Goal: Transaction & Acquisition: Download file/media

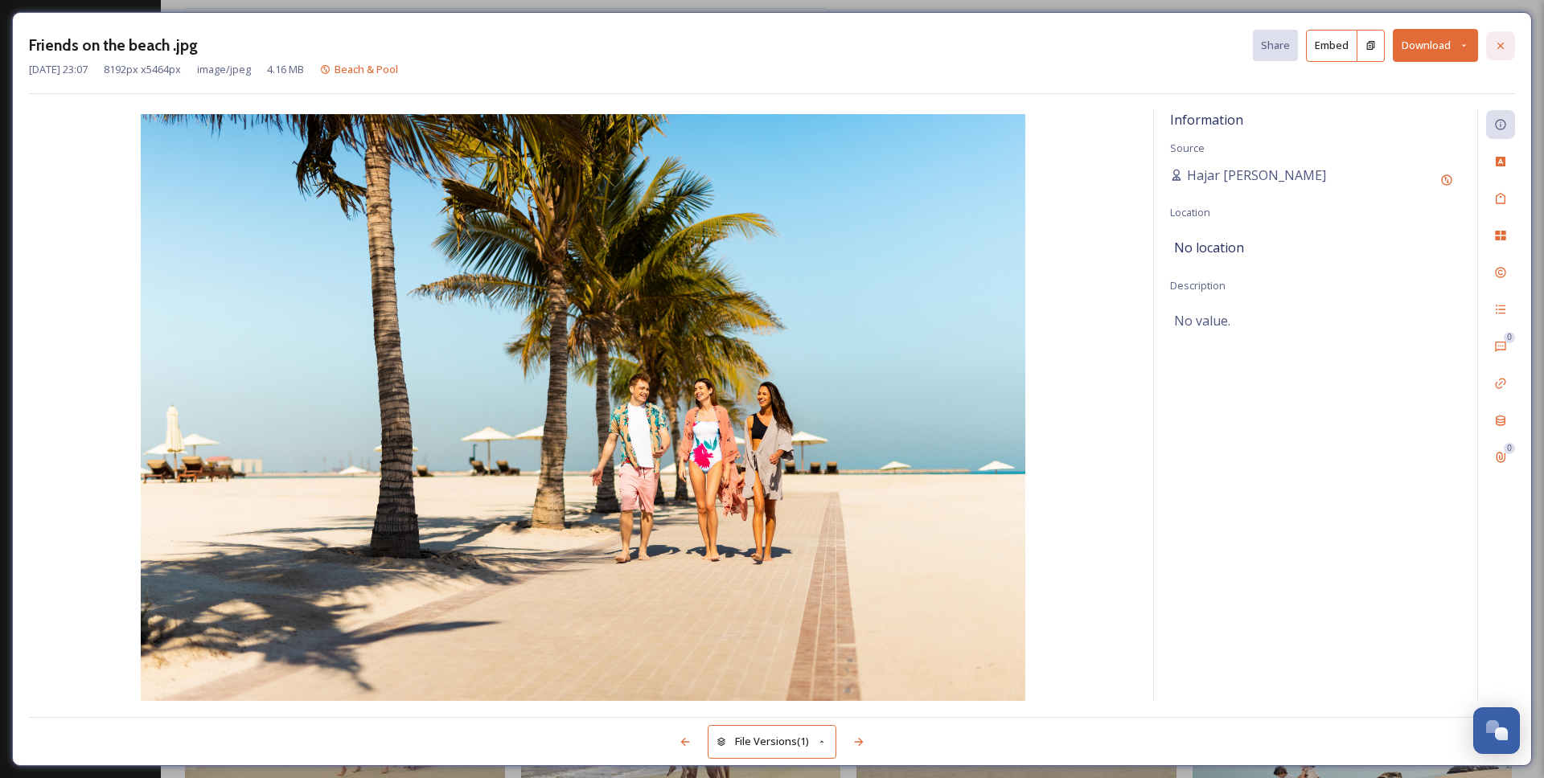
scroll to position [4781, 0]
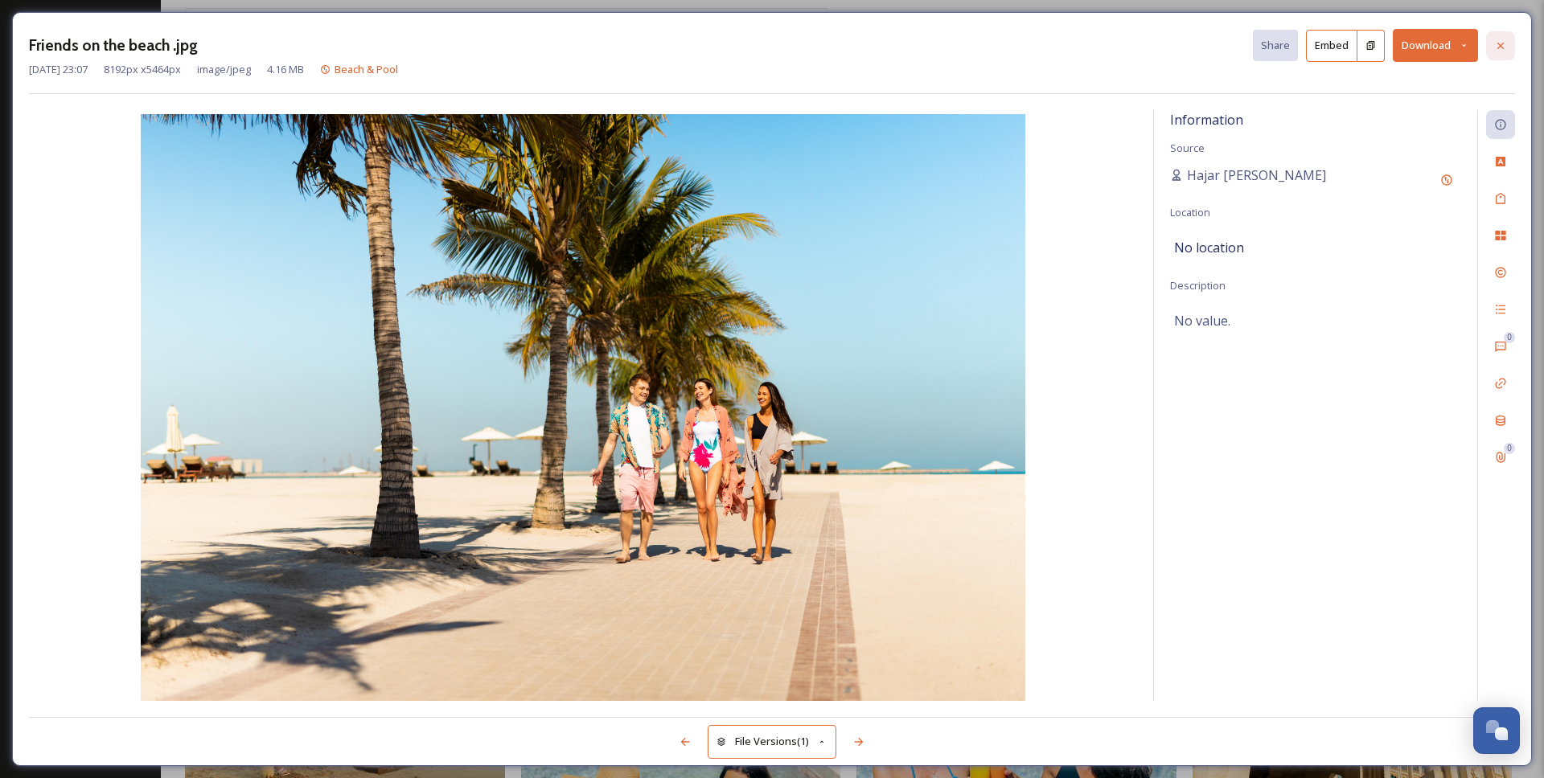
click at [1500, 50] on icon at bounding box center [1500, 45] width 13 height 13
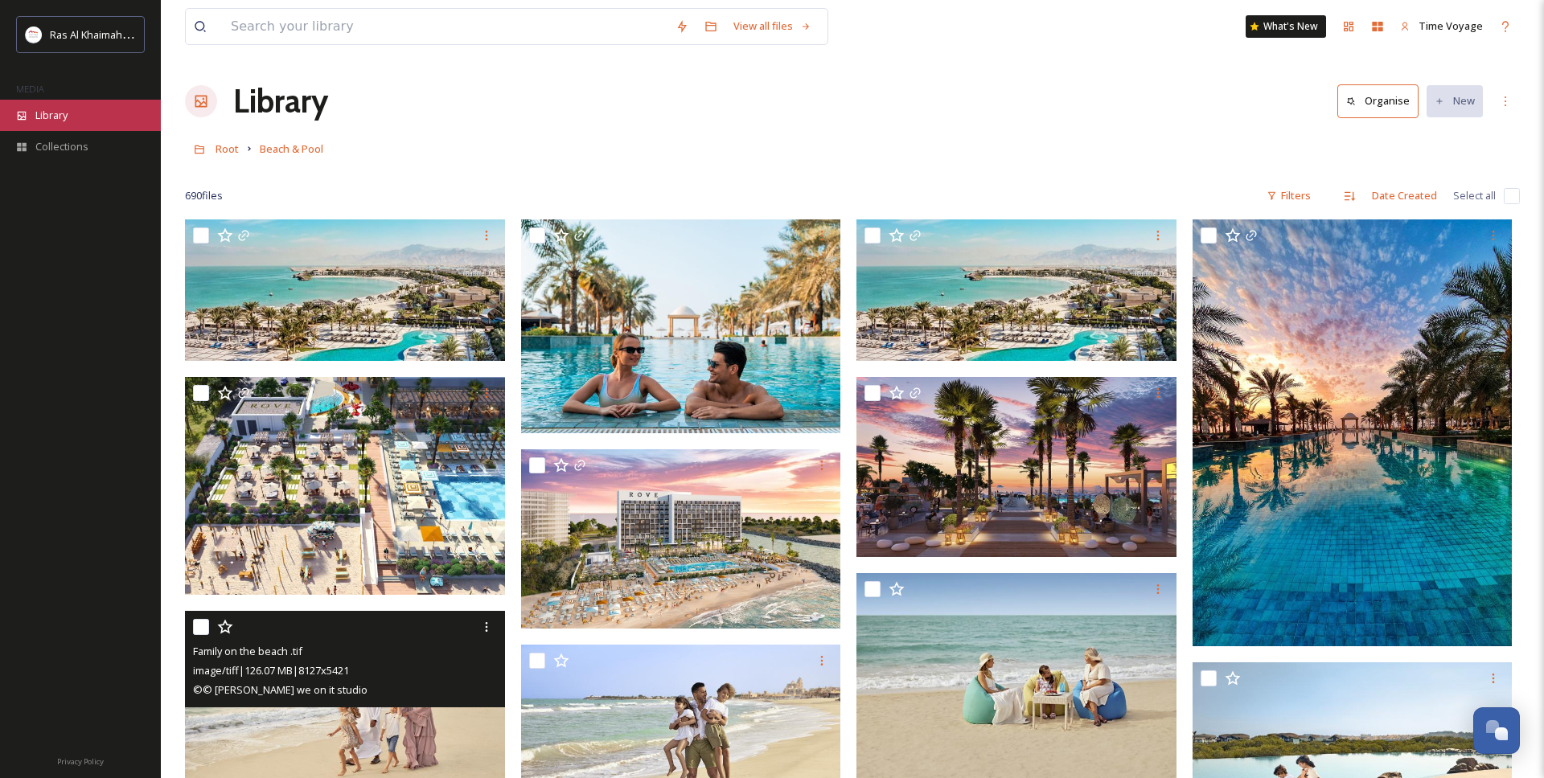
click at [88, 111] on div "Library" at bounding box center [80, 115] width 161 height 31
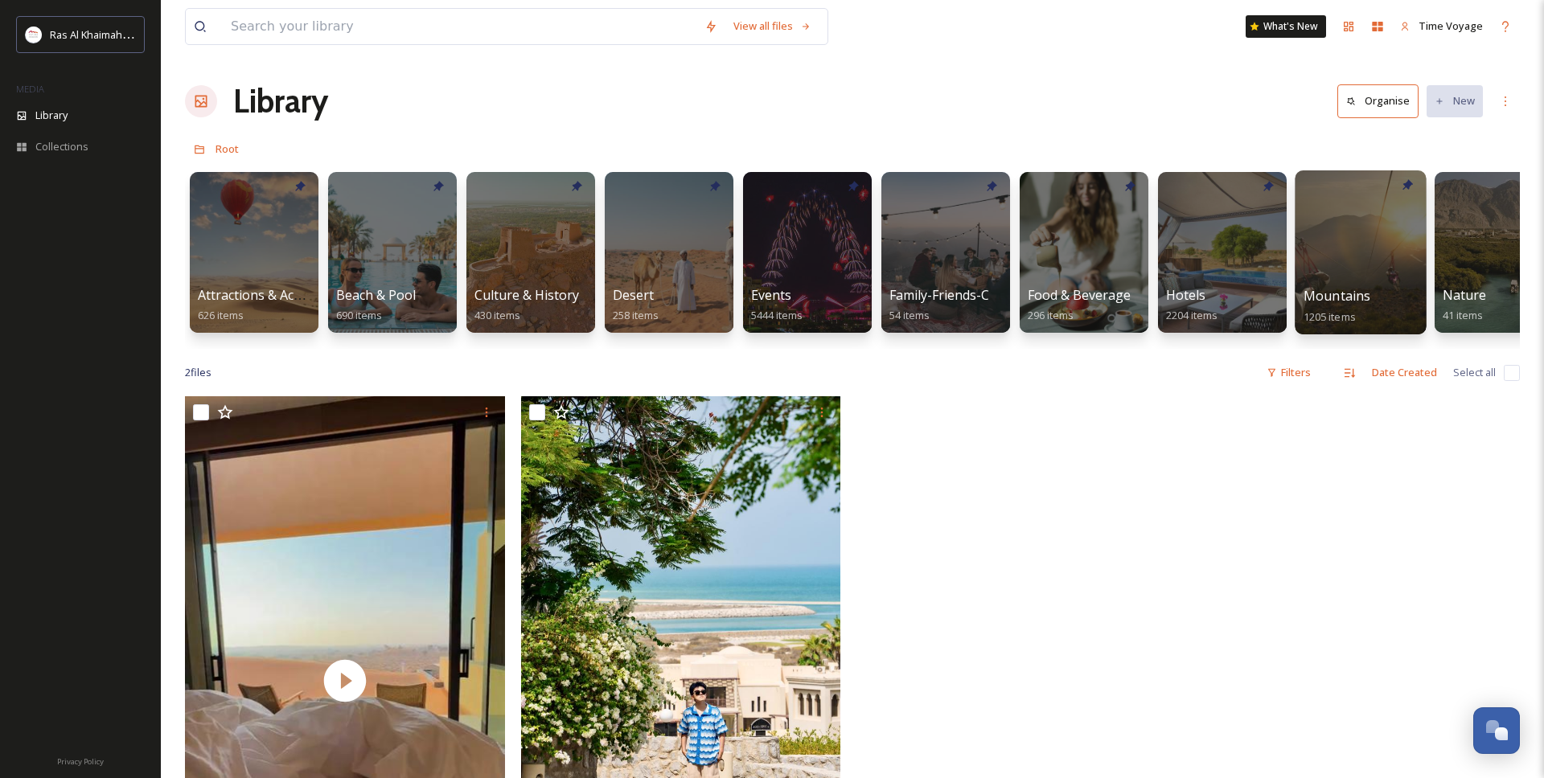
click at [1346, 261] on div at bounding box center [1360, 252] width 131 height 164
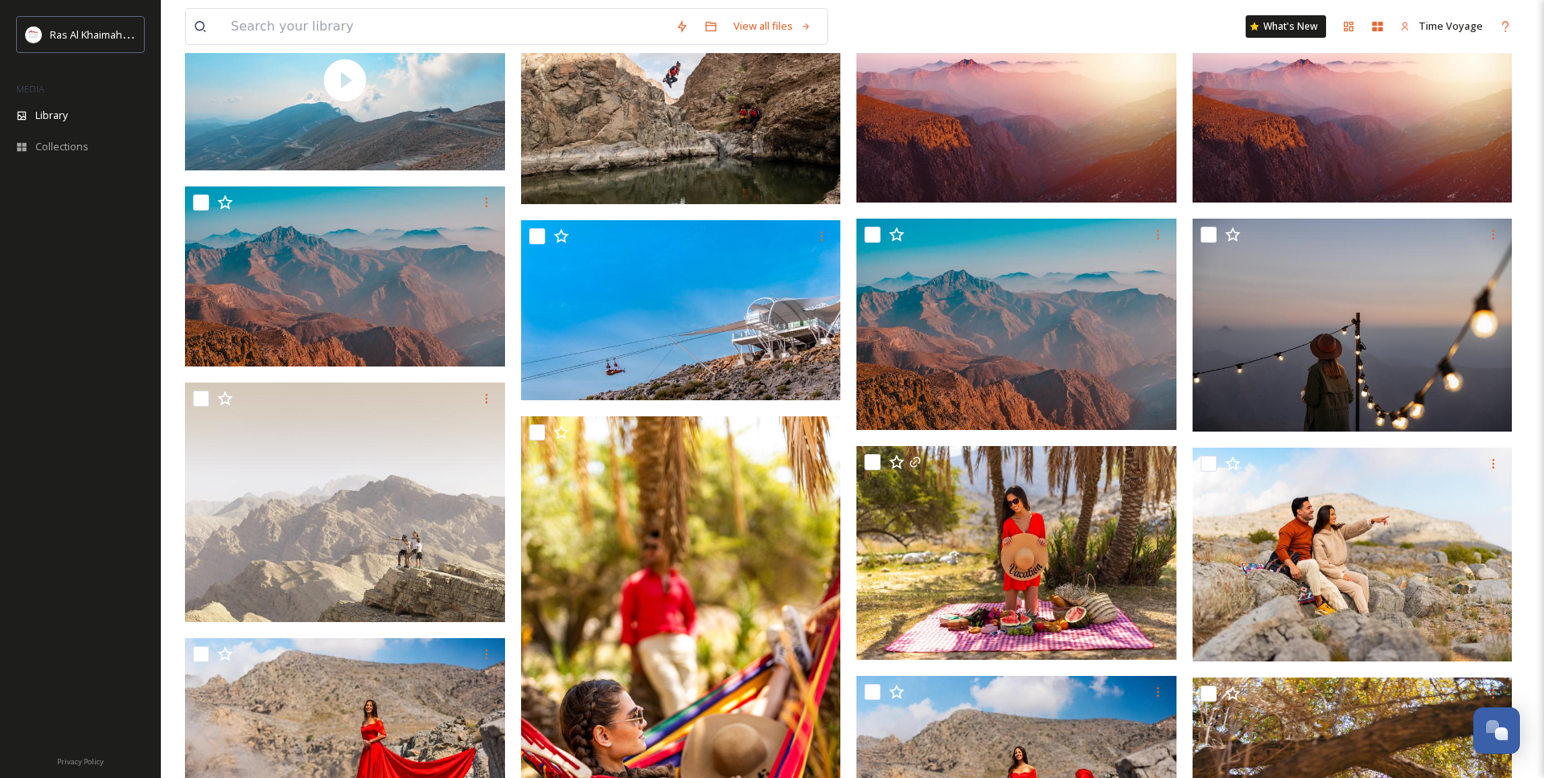
scroll to position [403, 0]
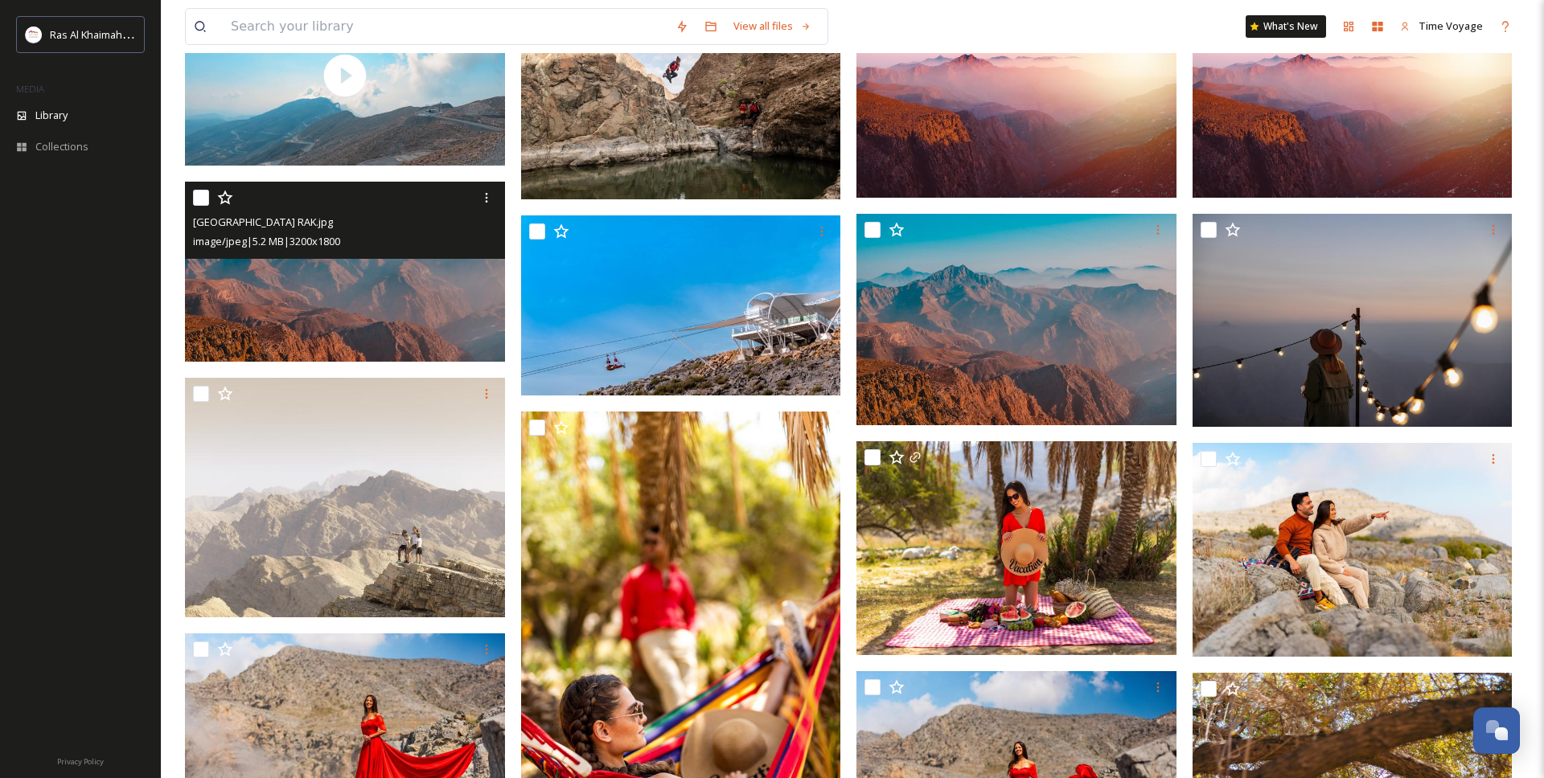
click at [409, 297] on img at bounding box center [345, 272] width 320 height 180
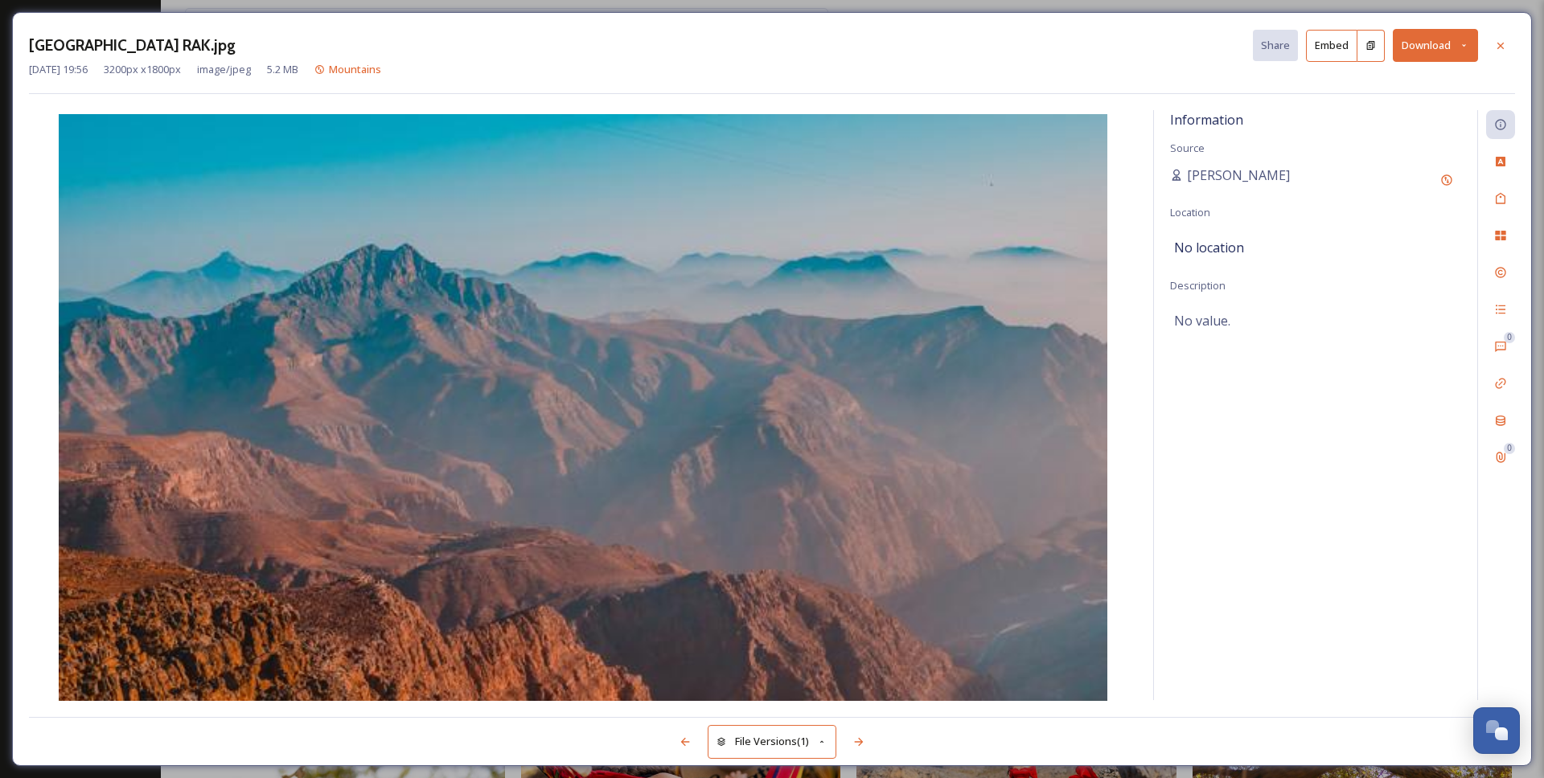
click at [1426, 56] on button "Download" at bounding box center [1435, 45] width 85 height 33
click at [1378, 113] on span "Download Large (2000 x 1125)" at bounding box center [1388, 113] width 142 height 15
click at [1506, 47] on icon at bounding box center [1500, 45] width 13 height 13
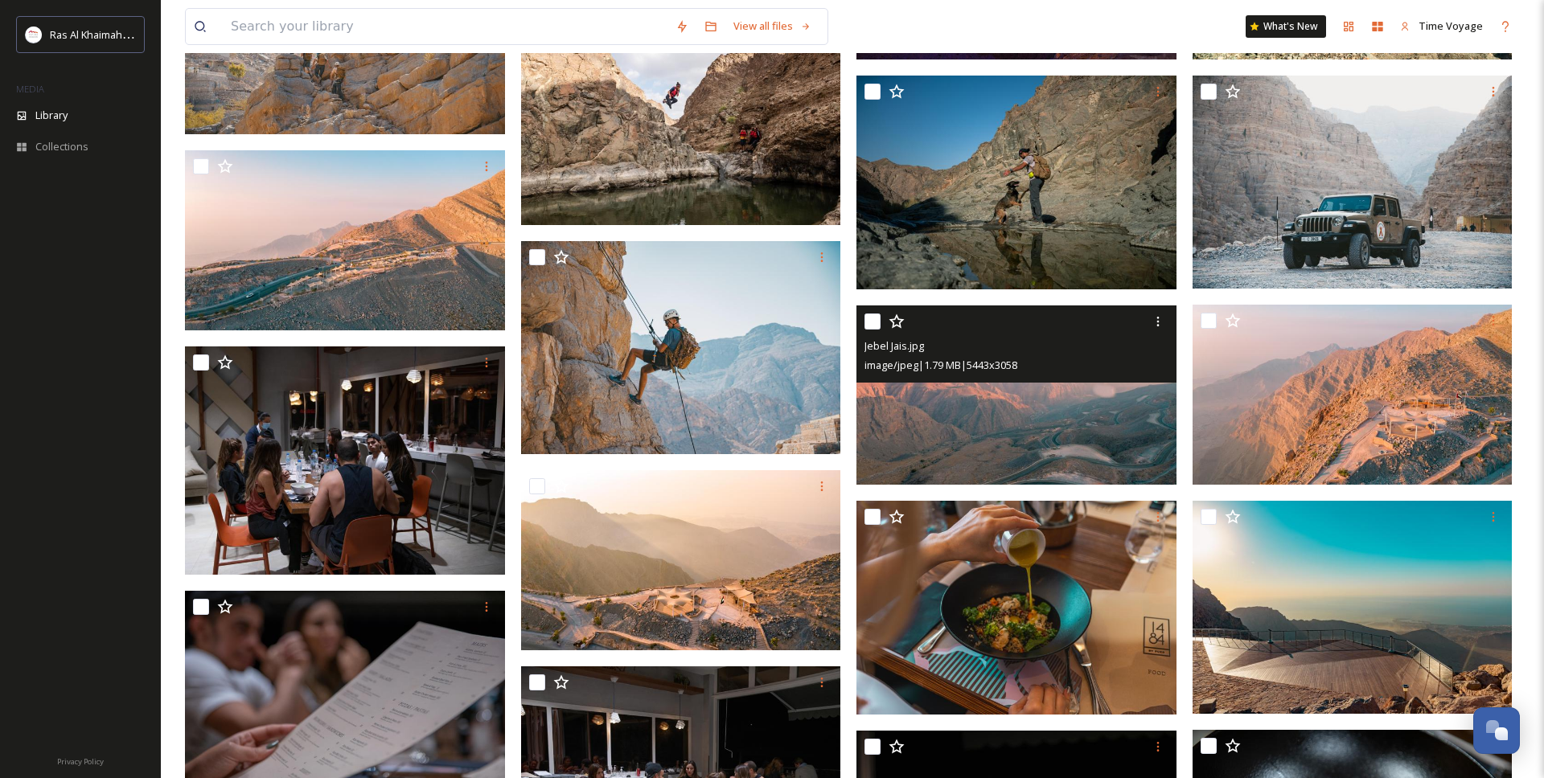
scroll to position [5076, 0]
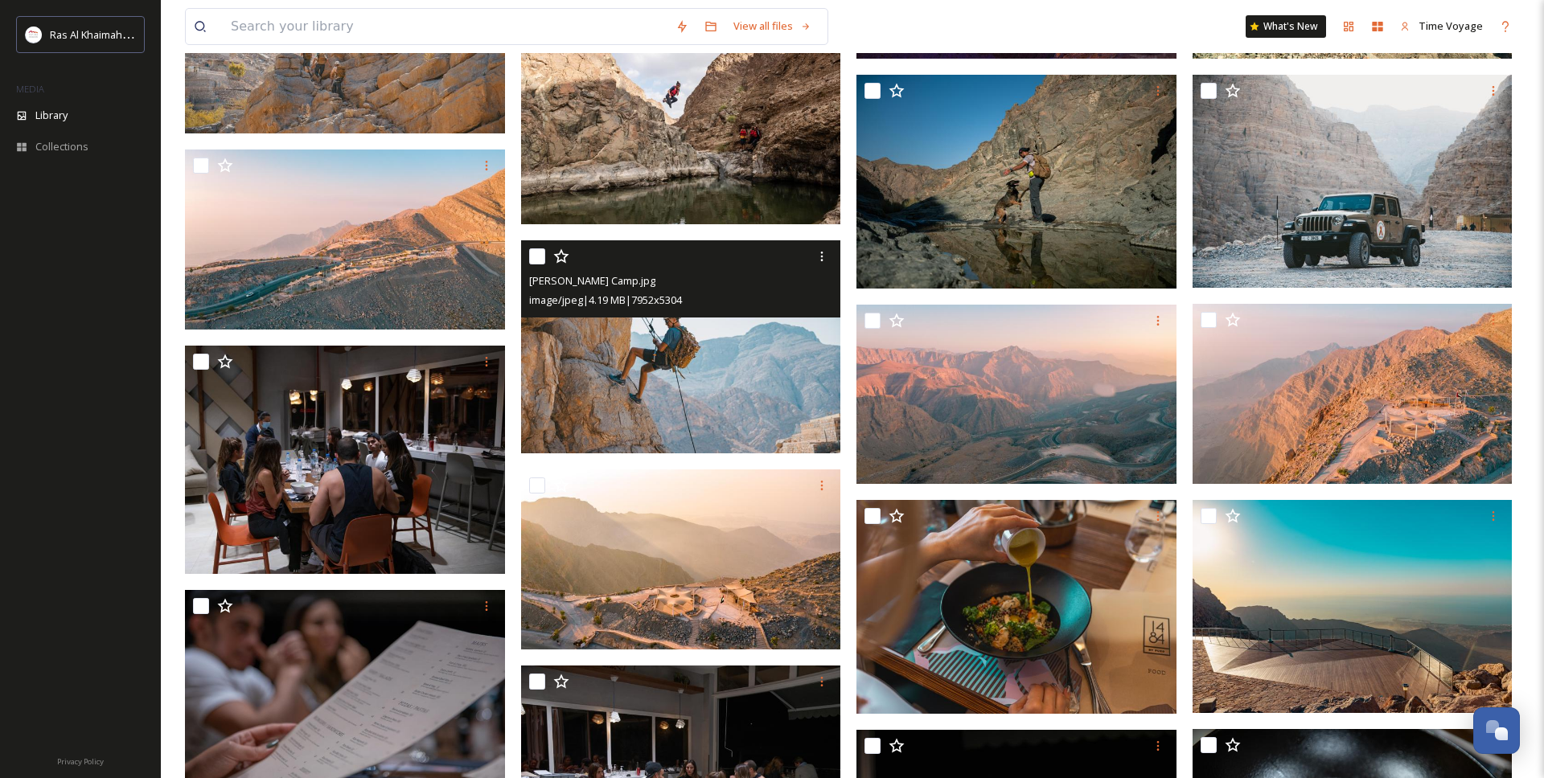
click at [677, 380] on img at bounding box center [681, 347] width 320 height 214
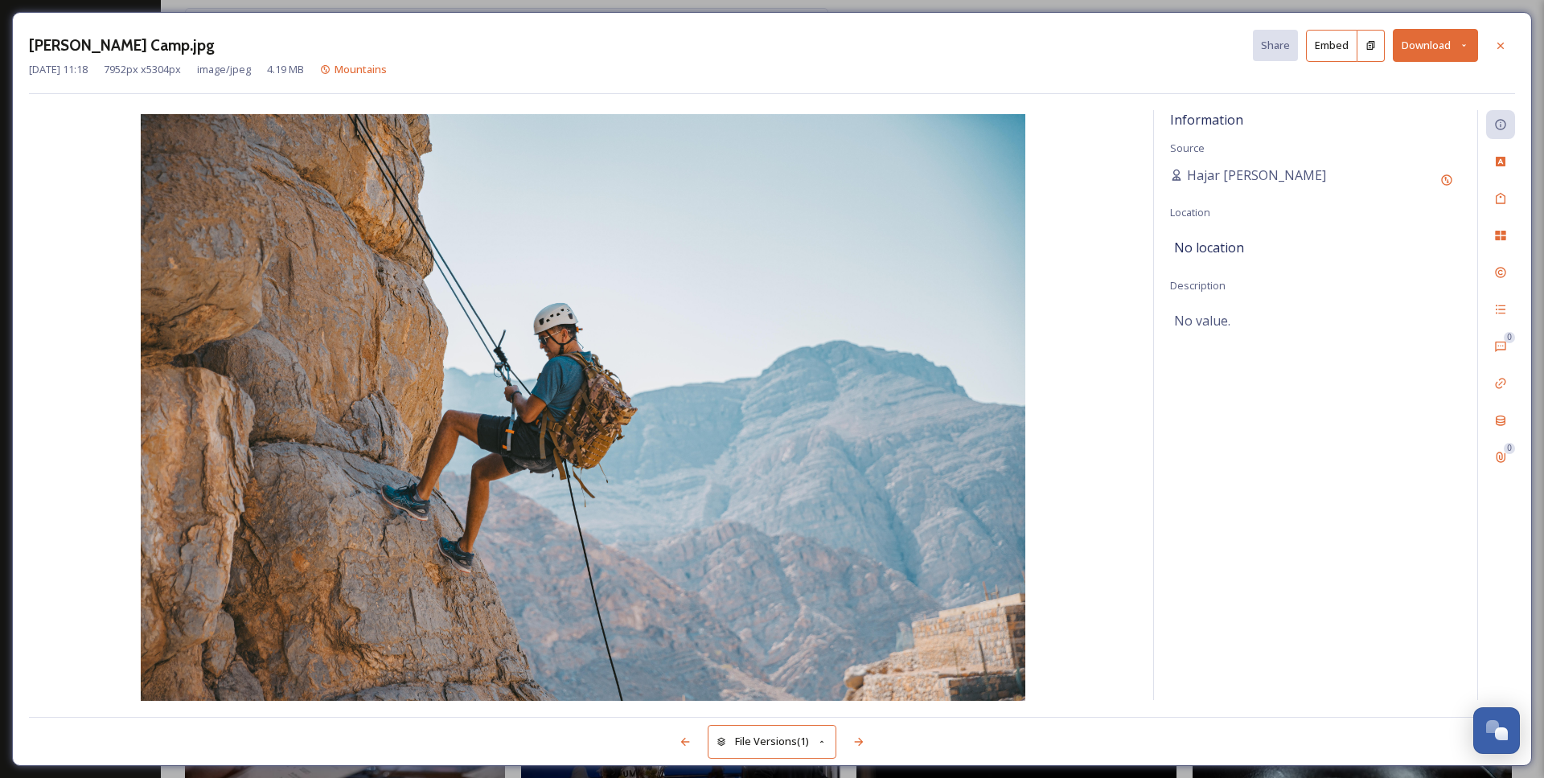
click at [1449, 40] on button "Download" at bounding box center [1435, 45] width 85 height 33
click at [1396, 107] on span "Download Large (2000 x 1334)" at bounding box center [1388, 113] width 142 height 15
click at [1511, 49] on div at bounding box center [1500, 45] width 29 height 29
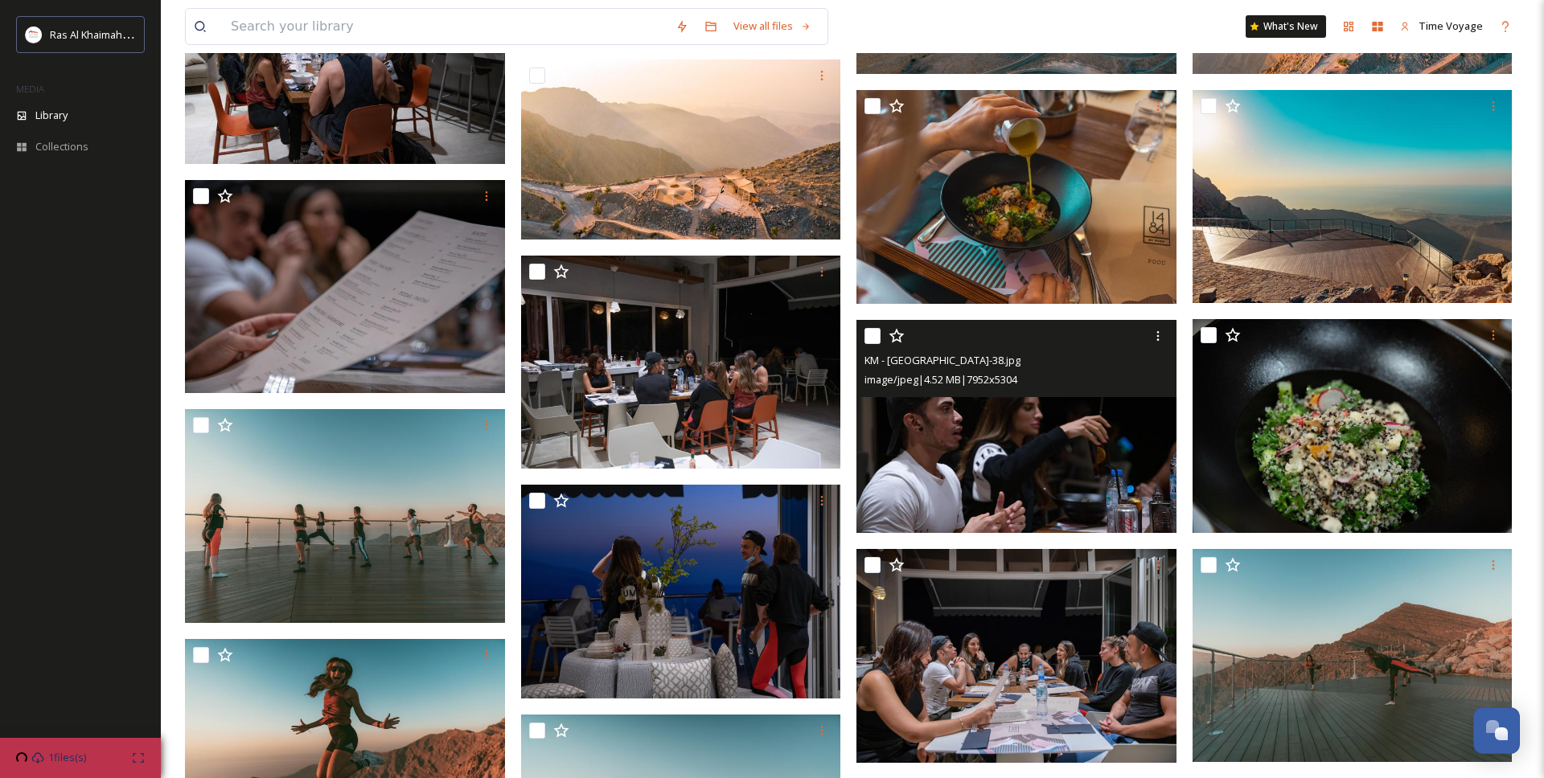
scroll to position [5490, 0]
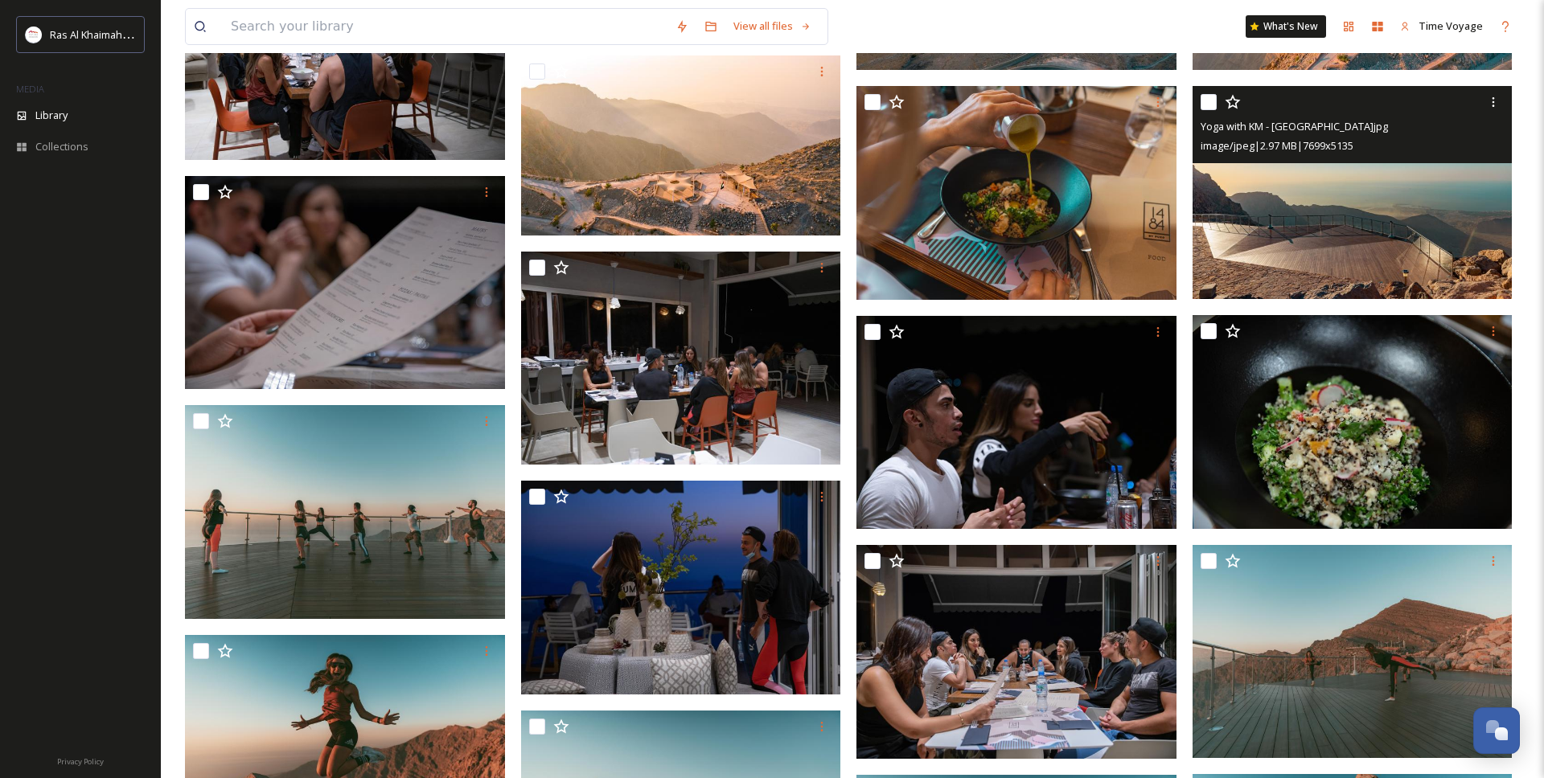
click at [1382, 259] on img at bounding box center [1353, 193] width 320 height 214
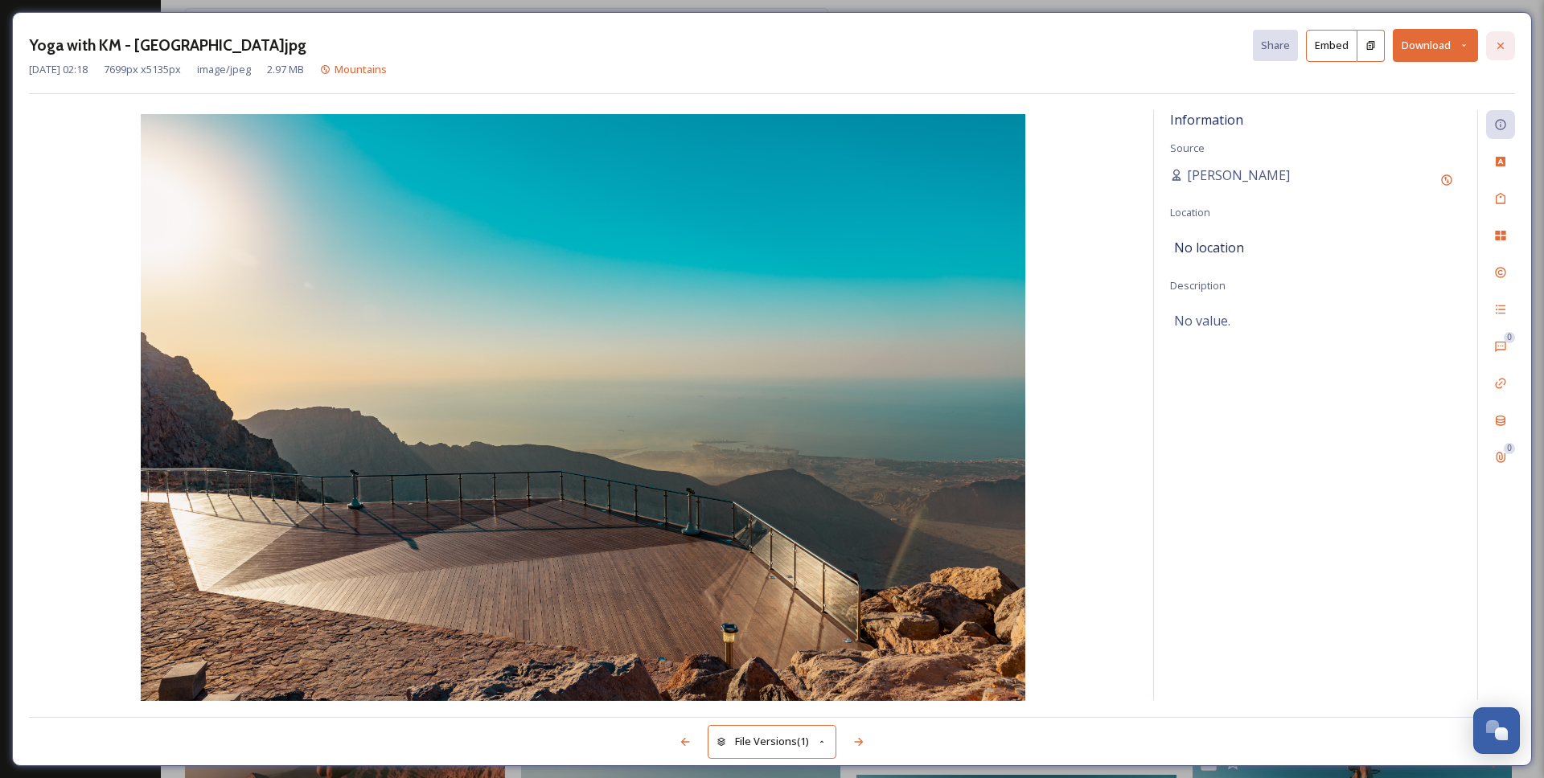
click at [1489, 47] on div at bounding box center [1500, 45] width 29 height 29
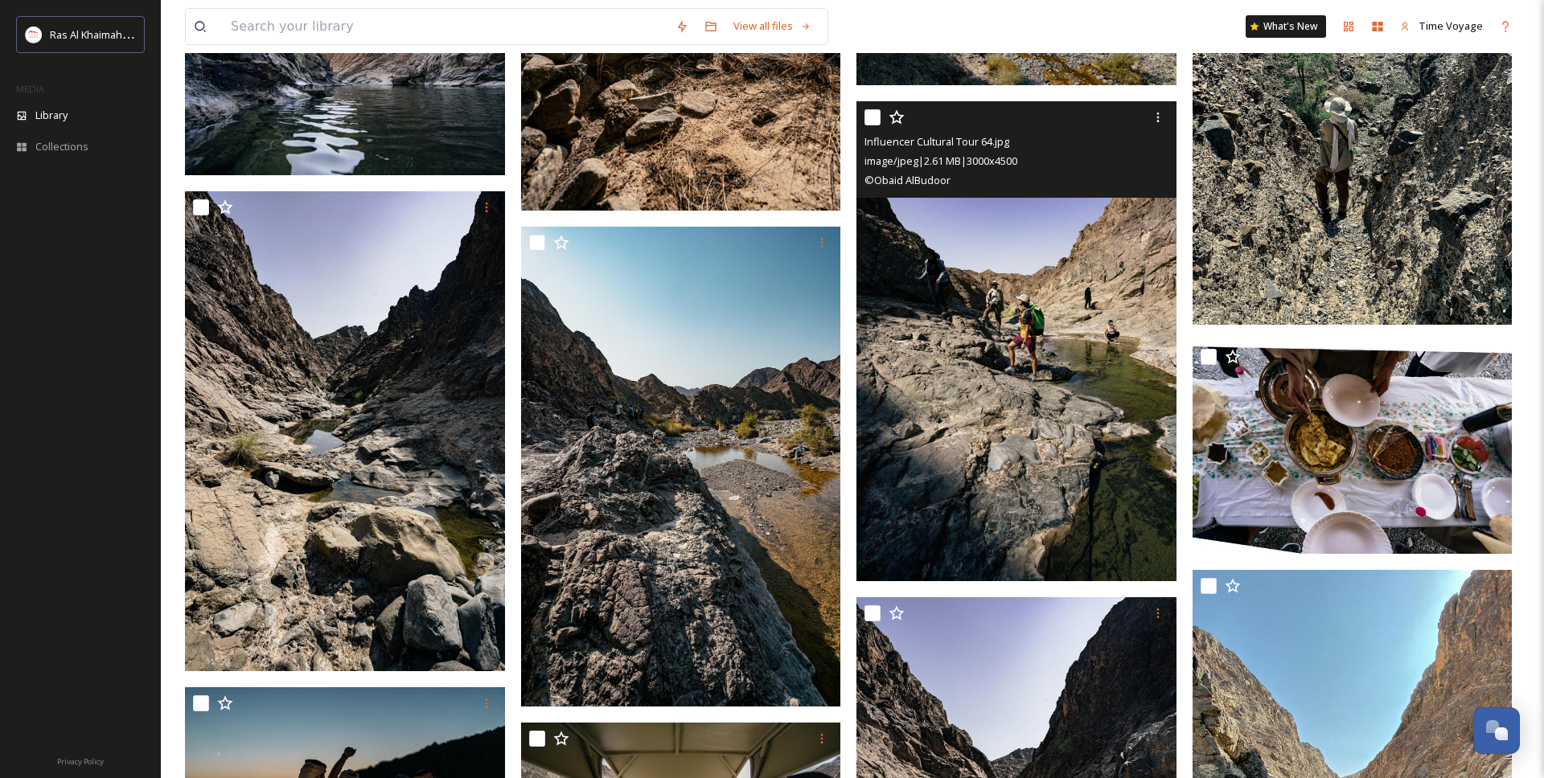
scroll to position [9911, 0]
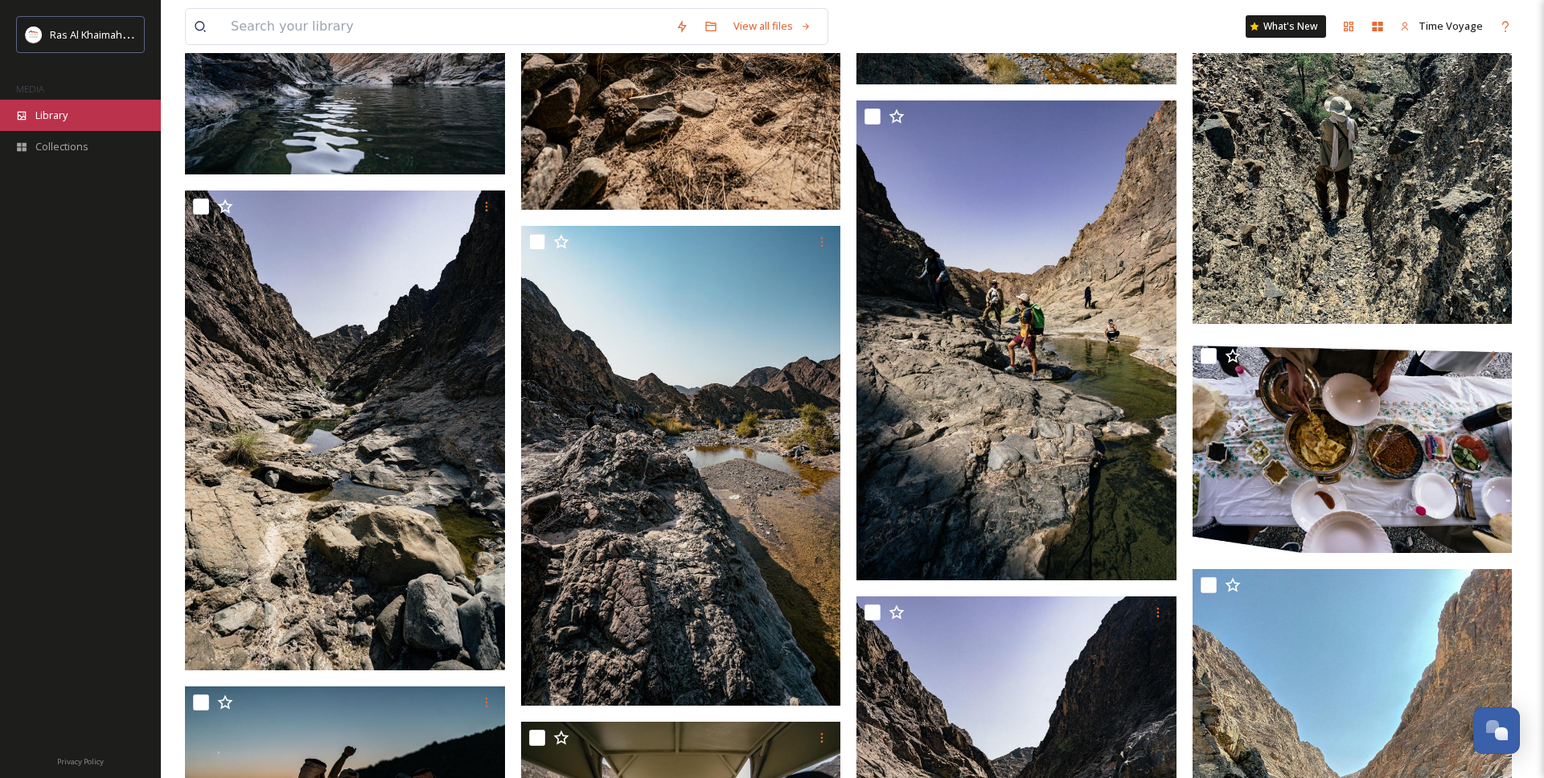
click at [36, 122] on div "Library" at bounding box center [80, 115] width 161 height 31
